Goal: Task Accomplishment & Management: Manage account settings

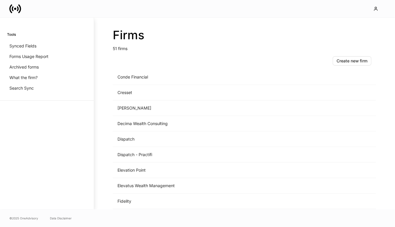
scroll to position [267, 0]
click at [146, 139] on td "Dispatch" at bounding box center [196, 140] width 166 height 16
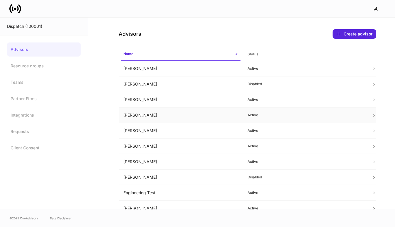
scroll to position [140, 0]
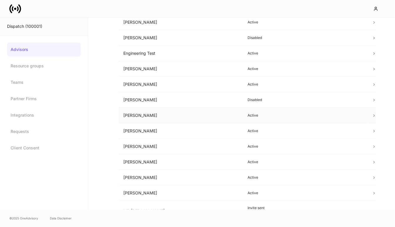
click at [146, 114] on td "[PERSON_NAME]" at bounding box center [181, 116] width 124 height 16
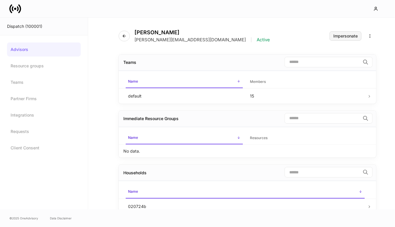
click at [344, 35] on div "Impersonate" at bounding box center [345, 36] width 24 height 4
click at [119, 31] on div "[PERSON_NAME] [PERSON_NAME][EMAIL_ADDRESS][DOMAIN_NAME] | Active" at bounding box center [197, 35] width 156 height 13
click at [120, 34] on button "button" at bounding box center [124, 36] width 11 height 11
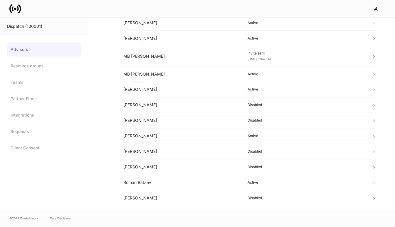
scroll to position [303, 0]
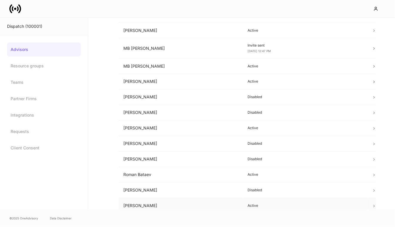
click at [158, 207] on td "[PERSON_NAME]" at bounding box center [181, 207] width 124 height 16
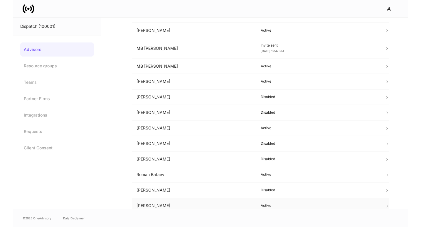
scroll to position [15, 0]
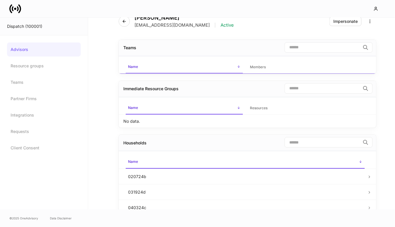
click at [337, 27] on div "[PERSON_NAME] [EMAIL_ADDRESS][DOMAIN_NAME] | Active Impersonate" at bounding box center [247, 18] width 257 height 30
click at [337, 24] on button "Impersonate" at bounding box center [345, 21] width 32 height 9
